Goal: Communication & Community: Answer question/provide support

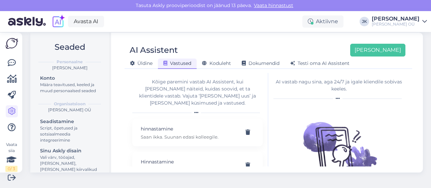
scroll to position [43, 0]
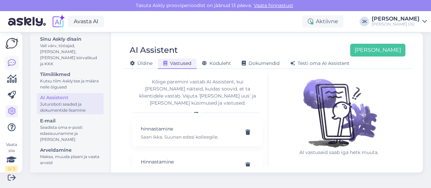
click at [12, 64] on icon at bounding box center [12, 63] width 8 height 8
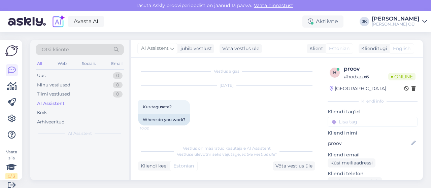
scroll to position [1048, 0]
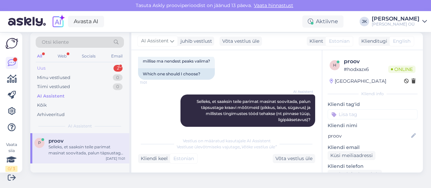
click at [59, 67] on div "Uus 2" at bounding box center [80, 68] width 88 height 9
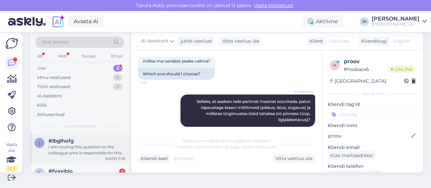
click at [66, 145] on div "I am routing this question to the colleague who is responsible for this topic. …" at bounding box center [87, 150] width 77 height 12
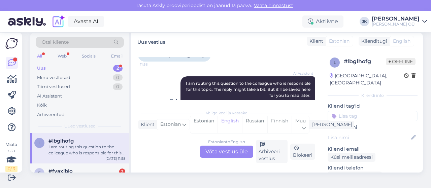
scroll to position [171, 0]
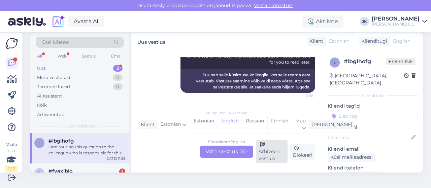
click at [265, 157] on div "Arhiveeri vestlus" at bounding box center [272, 151] width 32 height 23
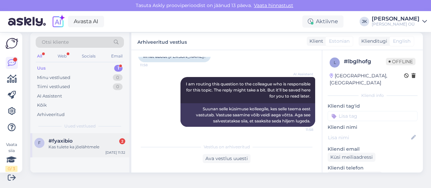
click at [66, 145] on div "Kas tulete ka jõelähtmele" at bounding box center [87, 147] width 77 height 6
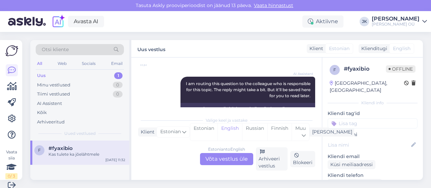
scroll to position [258, 0]
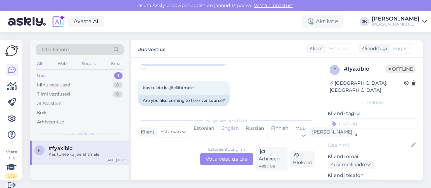
click at [210, 158] on div "Estonian to English Võta vestlus üle" at bounding box center [226, 159] width 53 height 12
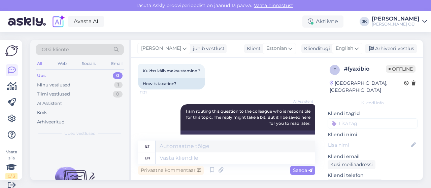
scroll to position [231, 0]
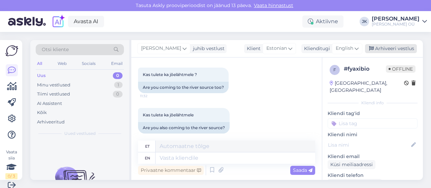
click at [384, 47] on div "Arhiveeri vestlus" at bounding box center [391, 48] width 52 height 9
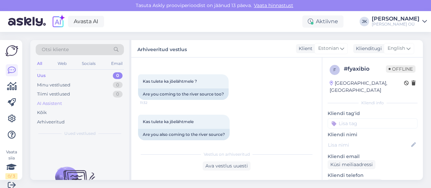
click at [58, 106] on div "AI Assistent" at bounding box center [49, 103] width 25 height 7
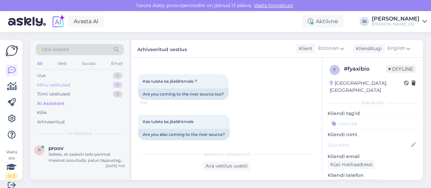
click at [62, 85] on div "Minu vestlused" at bounding box center [53, 85] width 33 height 7
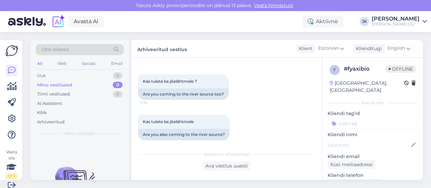
scroll to position [7, 0]
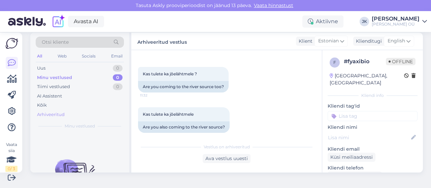
click at [56, 113] on div "Arhiveeritud" at bounding box center [51, 115] width 28 height 7
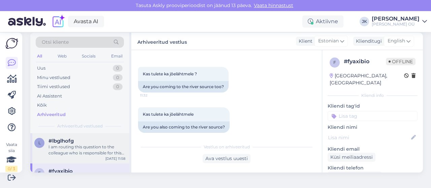
click at [77, 144] on div "#lbglhofg" at bounding box center [87, 141] width 77 height 6
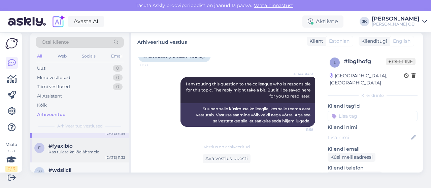
scroll to position [34, 0]
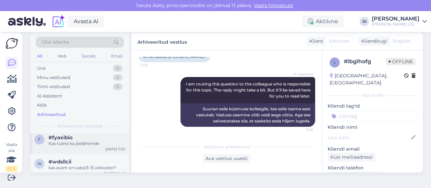
click at [91, 146] on div "Kas tulete ka jõelähtmele" at bounding box center [87, 144] width 77 height 6
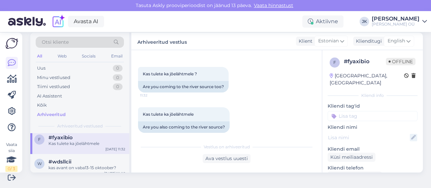
click at [410, 134] on icon at bounding box center [413, 137] width 7 height 7
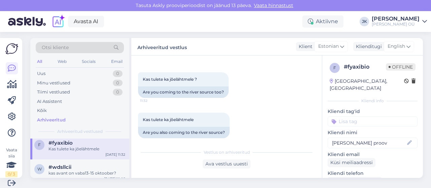
scroll to position [0, 0]
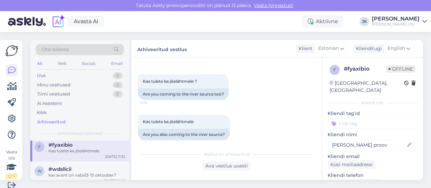
type input "[PERSON_NAME] proov"
click at [303, 118] on div "Kas tulete ka jõelähtmele 11:32 Are you also coming to the river source?" at bounding box center [226, 127] width 177 height 40
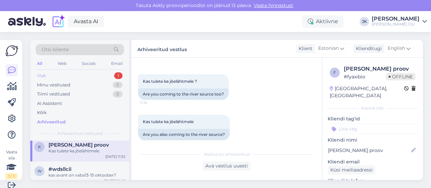
click at [85, 76] on div "Uus 1" at bounding box center [80, 75] width 88 height 9
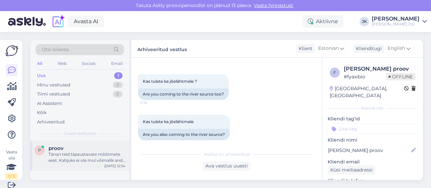
click at [96, 156] on div "Tänan teid täpsustavate mõõtmete eest. Kahjuks ei ole mul võimalik anda täpset …" at bounding box center [87, 158] width 77 height 12
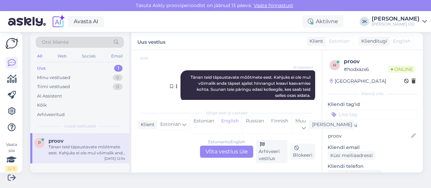
scroll to position [1176, 0]
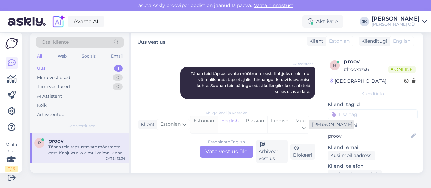
click at [208, 122] on div "Estonian" at bounding box center [203, 124] width 27 height 17
click at [226, 151] on div "Estonian to Estonian Võta vestlus üle" at bounding box center [226, 152] width 53 height 12
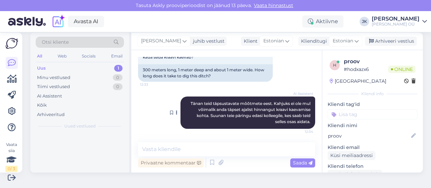
scroll to position [1140, 0]
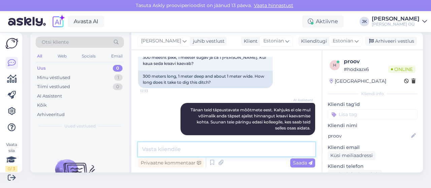
click at [196, 151] on textarea at bounding box center [226, 149] width 177 height 14
type textarea "see võtab umbes 1 päev"
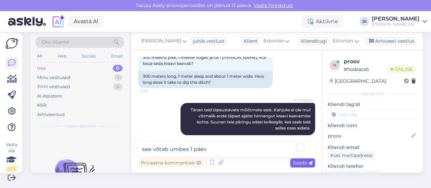
click at [293, 162] on span "Saada" at bounding box center [303, 163] width 20 height 6
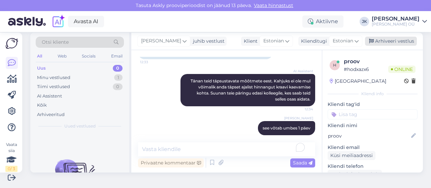
click at [376, 41] on div "Arhiveeri vestlus" at bounding box center [391, 41] width 52 height 9
